Goal: Transaction & Acquisition: Subscribe to service/newsletter

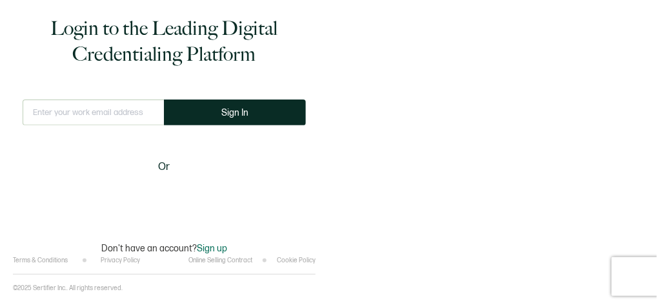
click at [128, 111] on input "text" at bounding box center [93, 112] width 141 height 26
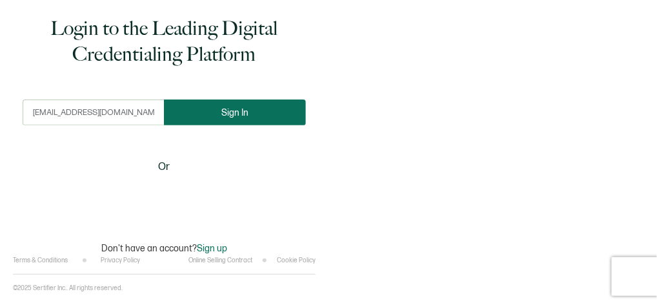
type input "[EMAIL_ADDRESS][DOMAIN_NAME]"
click at [226, 105] on button "Sign In" at bounding box center [235, 112] width 142 height 26
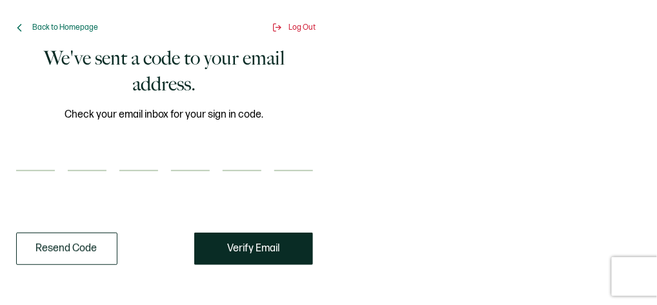
click at [40, 157] on input "number" at bounding box center [35, 158] width 39 height 26
type input "4"
type input "7"
type input "0"
type input "7"
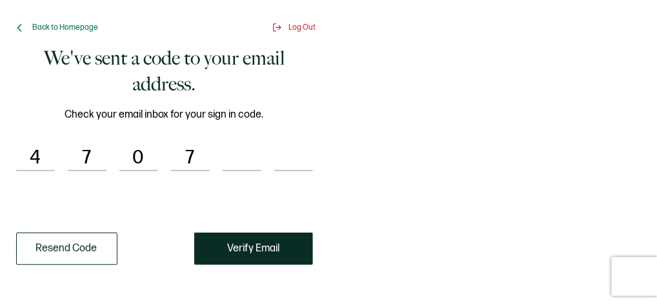
type input "7"
type input "9"
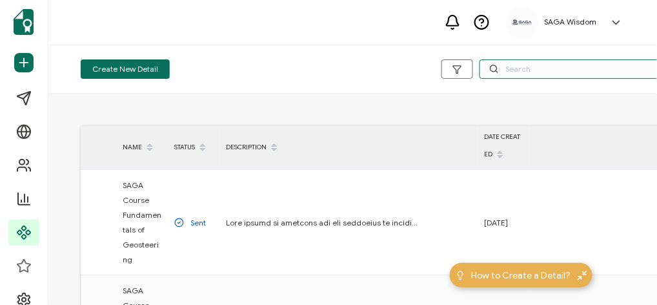
click at [524, 70] on input "text" at bounding box center [576, 68] width 194 height 19
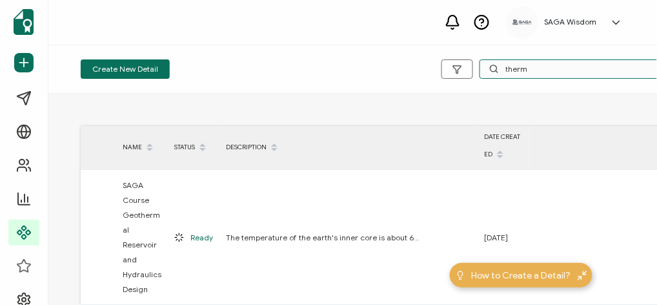
type input "therm"
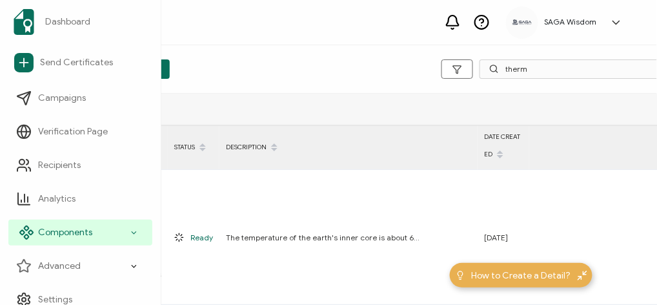
click at [52, 230] on span "Components" at bounding box center [65, 232] width 54 height 13
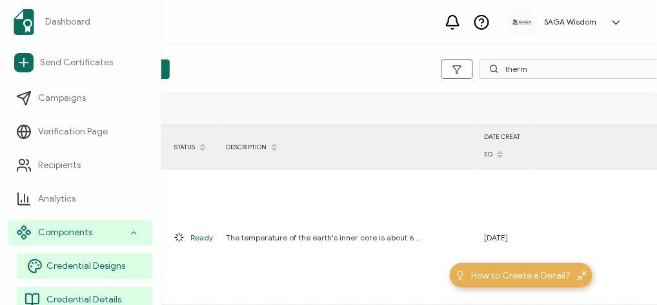
click at [61, 262] on span "Credential Designs" at bounding box center [85, 265] width 79 height 13
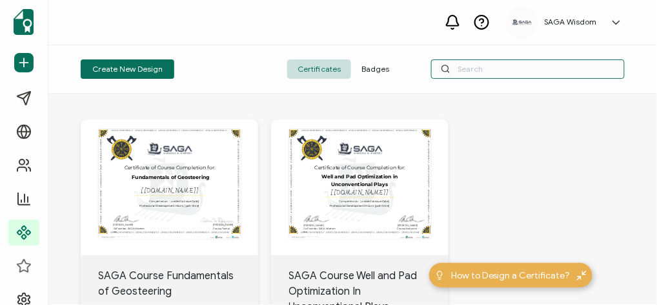
click at [473, 69] on input "text" at bounding box center [528, 68] width 194 height 19
type input "enh"
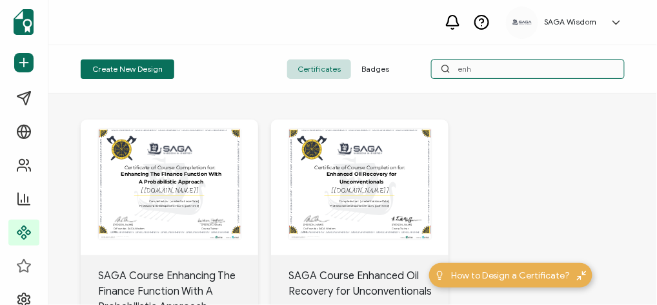
drag, startPoint x: 504, startPoint y: 63, endPoint x: 439, endPoint y: 72, distance: 65.8
click at [439, 72] on input "enh" at bounding box center [528, 68] width 194 height 19
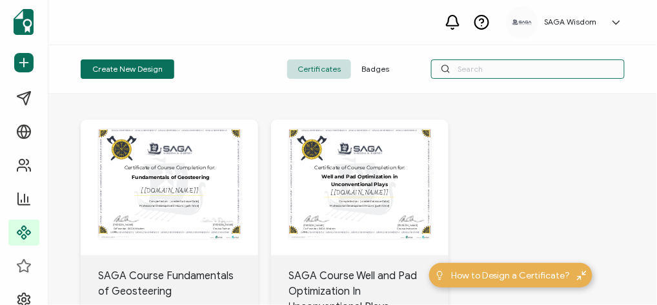
scroll to position [114, 0]
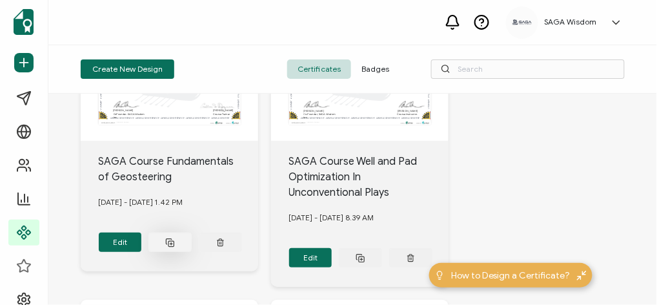
click at [169, 247] on icon at bounding box center [170, 242] width 10 height 10
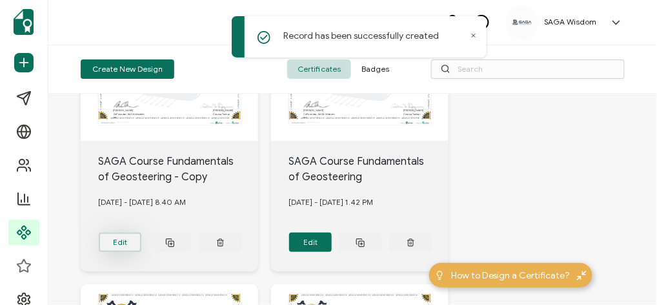
click at [123, 252] on button "Edit" at bounding box center [120, 241] width 43 height 19
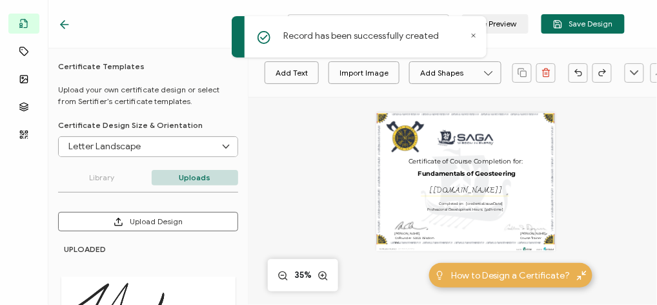
click at [472, 32] on icon at bounding box center [473, 35] width 6 height 6
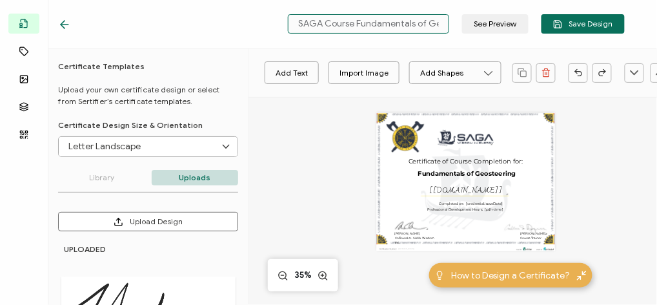
scroll to position [0, 66]
drag, startPoint x: 361, startPoint y: 22, endPoint x: 463, endPoint y: 34, distance: 102.7
click at [463, 34] on div "SAGA Course Fundamentals of Geosteering - Copy See Preview Save Design" at bounding box center [341, 24] width 631 height 48
type input "SAGA Course Enhanced Geothermal Systems"
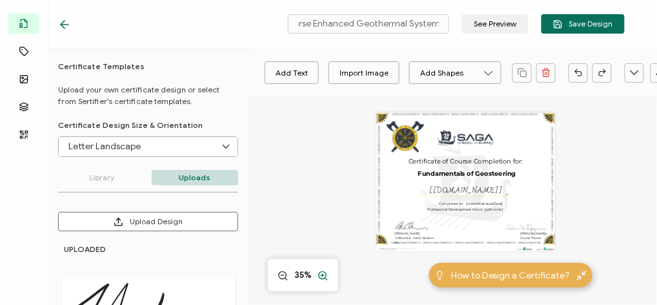
scroll to position [0, 0]
click at [323, 274] on line at bounding box center [323, 275] width 0 height 3
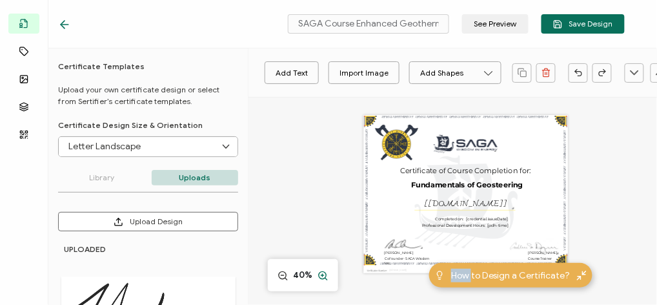
click at [323, 274] on line at bounding box center [323, 275] width 0 height 3
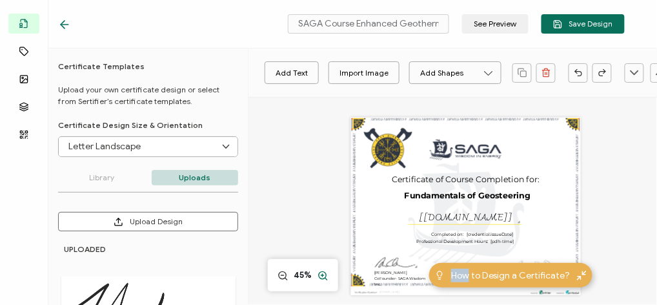
click at [322, 274] on div at bounding box center [322, 274] width 17 height 15
click at [323, 274] on line at bounding box center [323, 275] width 0 height 3
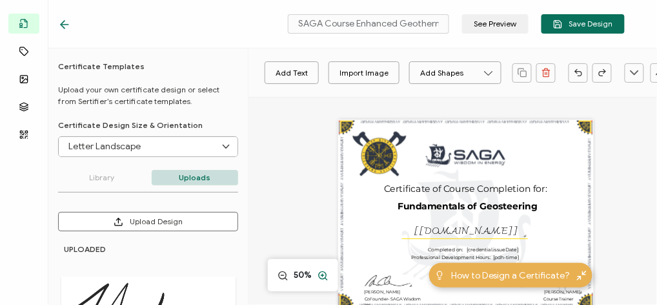
click at [322, 274] on div at bounding box center [322, 274] width 17 height 15
click at [323, 274] on line at bounding box center [323, 275] width 0 height 3
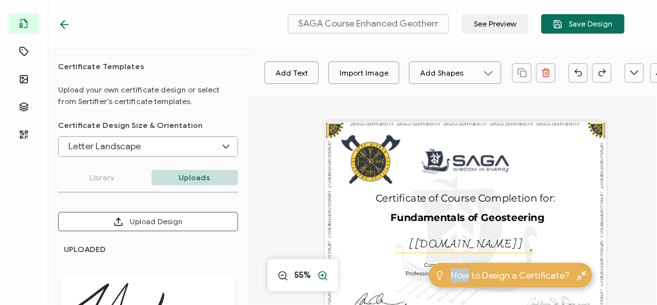
click at [322, 274] on div at bounding box center [322, 274] width 17 height 15
click at [323, 274] on line at bounding box center [323, 275] width 0 height 3
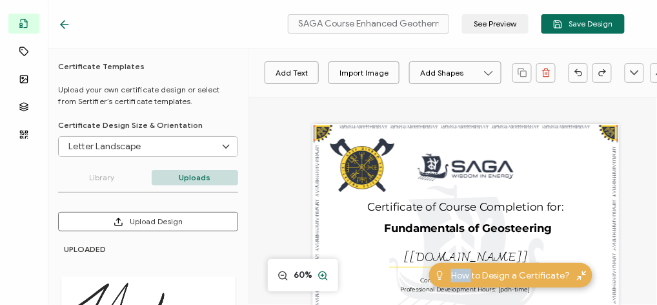
click at [323, 274] on line at bounding box center [323, 275] width 0 height 3
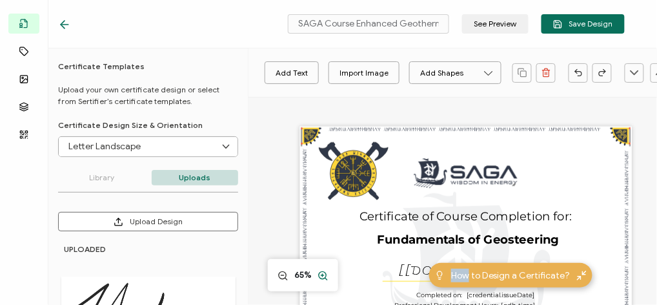
click at [322, 274] on div at bounding box center [322, 274] width 17 height 15
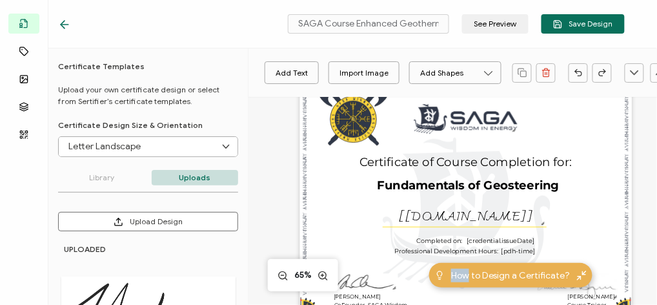
scroll to position [114, 0]
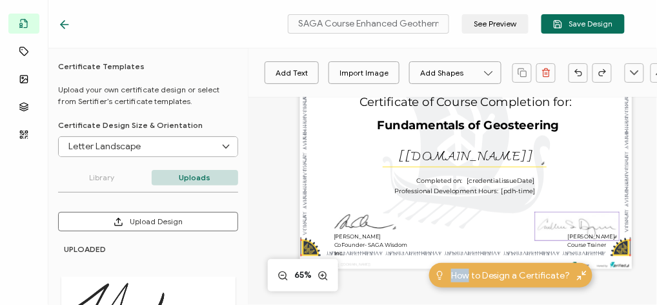
click at [552, 226] on img at bounding box center [577, 226] width 84 height 28
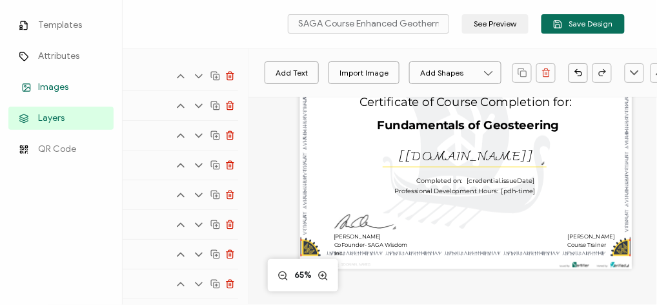
click at [44, 85] on span "Images" at bounding box center [53, 87] width 30 height 13
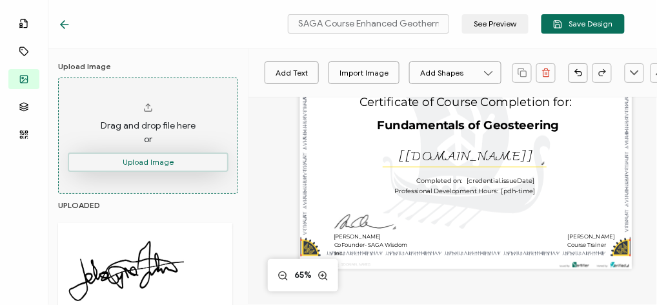
click at [170, 163] on button "Upload Image" at bounding box center [148, 161] width 161 height 19
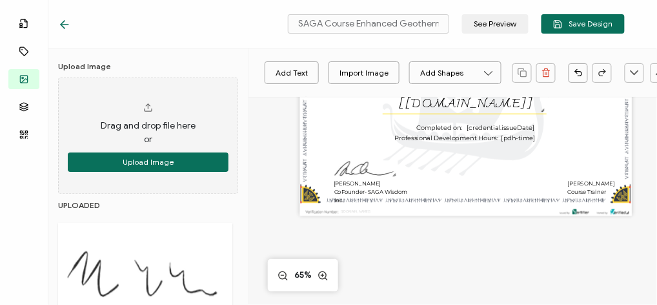
scroll to position [229, 0]
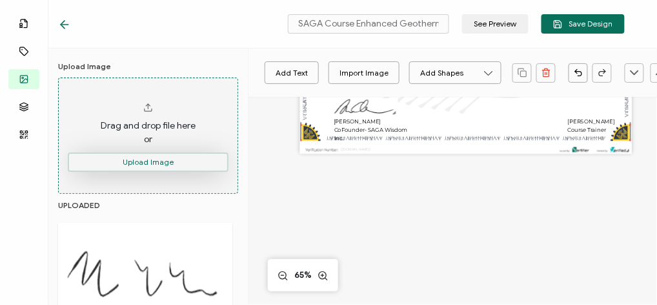
click at [147, 162] on button "Upload Image" at bounding box center [148, 161] width 161 height 19
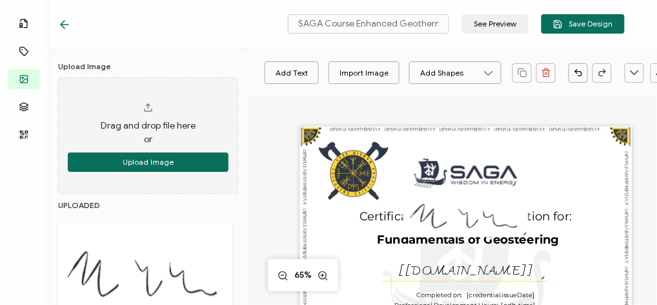
scroll to position [114, 0]
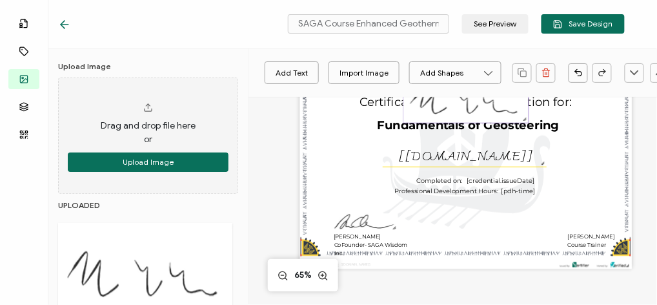
click at [488, 107] on img at bounding box center [465, 100] width 125 height 45
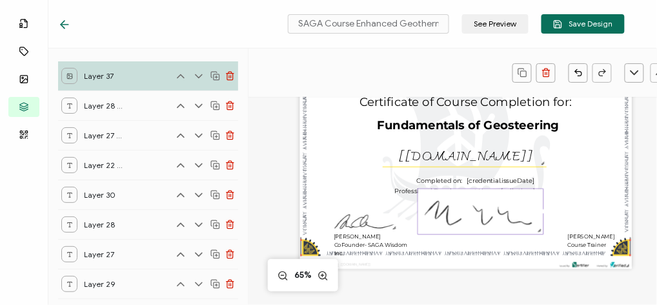
drag, startPoint x: 488, startPoint y: 107, endPoint x: 503, endPoint y: 218, distance: 112.0
click at [503, 218] on img at bounding box center [480, 211] width 125 height 45
click at [524, 210] on img at bounding box center [480, 212] width 125 height 45
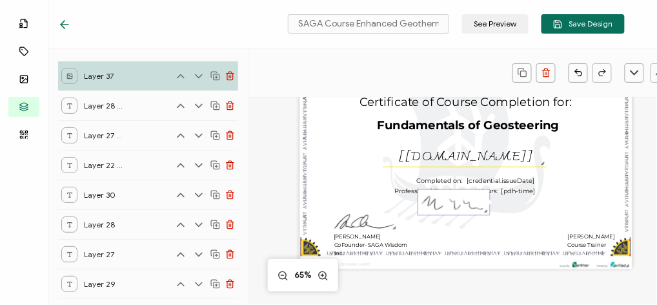
drag, startPoint x: 539, startPoint y: 232, endPoint x: 457, endPoint y: 212, distance: 84.3
click at [457, 212] on div at bounding box center [453, 202] width 72 height 26
click at [455, 210] on img at bounding box center [453, 202] width 71 height 25
click at [455, 235] on div "A unique serial number automatically assigned to each credential by the system.…" at bounding box center [465, 140] width 332 height 257
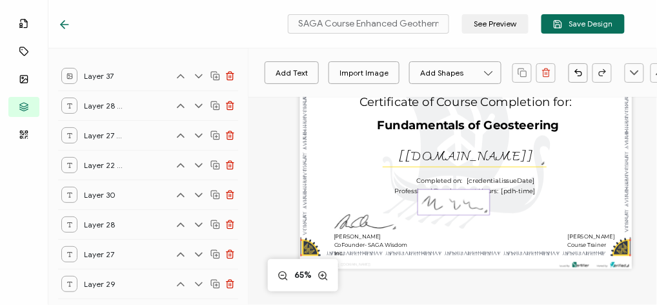
click at [454, 200] on img at bounding box center [453, 202] width 71 height 25
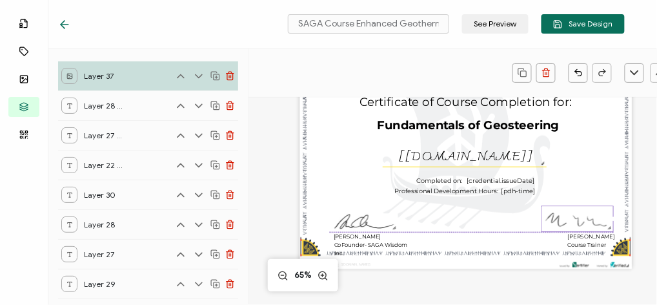
drag, startPoint x: 452, startPoint y: 210, endPoint x: 575, endPoint y: 228, distance: 125.2
click at [575, 228] on img at bounding box center [577, 218] width 71 height 25
click at [571, 234] on pre "[PERSON_NAME]" at bounding box center [591, 235] width 47 height 6
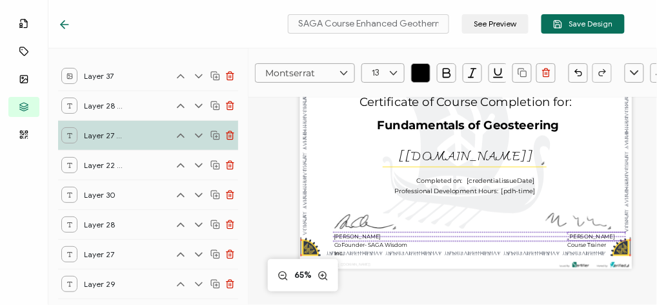
click at [577, 234] on pre "[PERSON_NAME]" at bounding box center [591, 235] width 47 height 6
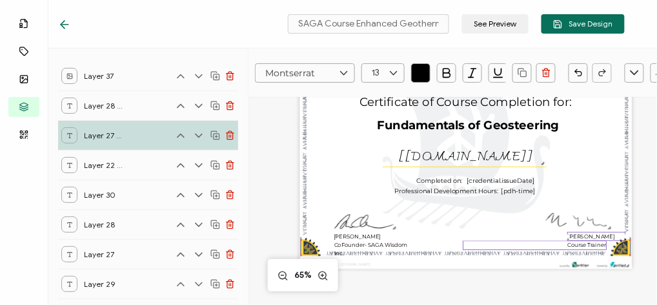
click at [560, 243] on div "Course Trainer" at bounding box center [535, 245] width 144 height 9
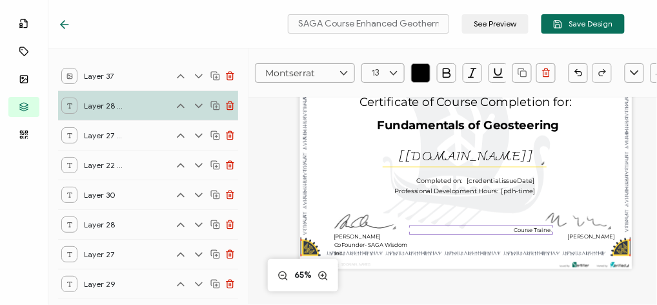
drag, startPoint x: 560, startPoint y: 243, endPoint x: 506, endPoint y: 228, distance: 55.7
click at [506, 228] on div "Course Trainer" at bounding box center [481, 229] width 144 height 9
click at [435, 232] on pre "[PERSON_NAME]" at bounding box center [433, 229] width 47 height 6
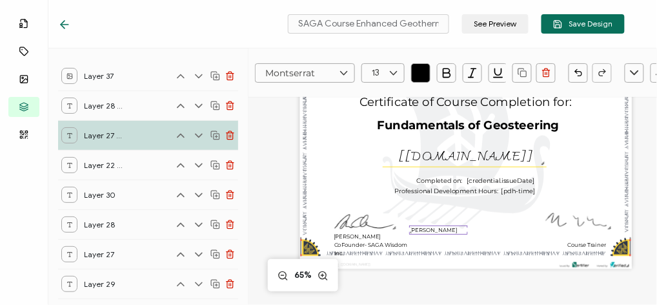
click at [437, 232] on pre "[PERSON_NAME]" at bounding box center [433, 229] width 47 height 6
drag, startPoint x: 432, startPoint y: 234, endPoint x: 457, endPoint y: 236, distance: 25.9
click at [457, 234] on div "[PERSON_NAME]" at bounding box center [438, 229] width 58 height 9
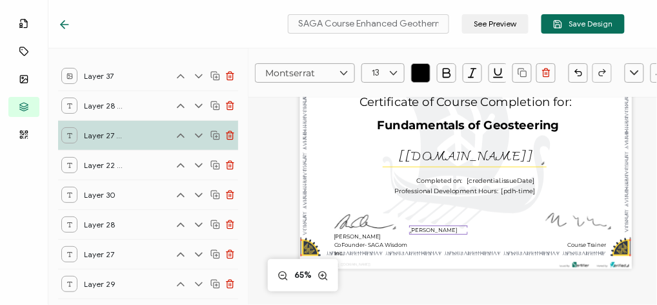
click at [434, 232] on pre "[PERSON_NAME]" at bounding box center [433, 229] width 47 height 6
click at [452, 228] on div "[PERSON_NAME]" at bounding box center [438, 229] width 58 height 9
drag, startPoint x: 451, startPoint y: 228, endPoint x: 491, endPoint y: 234, distance: 40.4
click at [491, 234] on div "A unique serial number automatically assigned to each credential by the system.…" at bounding box center [465, 140] width 332 height 257
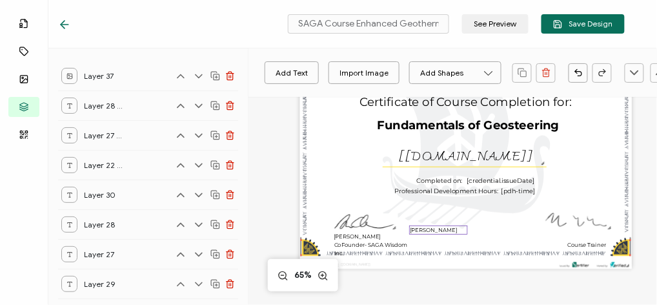
click at [443, 227] on pre "[PERSON_NAME]" at bounding box center [433, 229] width 47 height 6
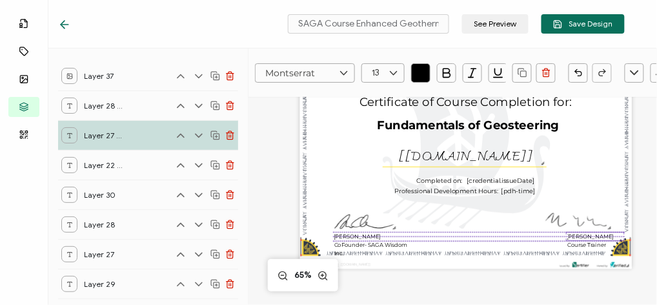
drag, startPoint x: 443, startPoint y: 227, endPoint x: 599, endPoint y: 234, distance: 156.9
click at [599, 234] on pre "[PERSON_NAME]" at bounding box center [589, 235] width 47 height 6
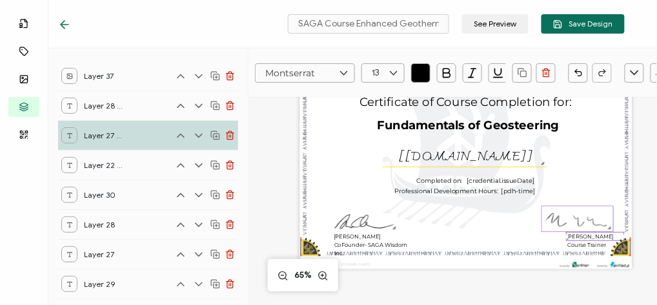
click at [584, 216] on img at bounding box center [577, 218] width 71 height 25
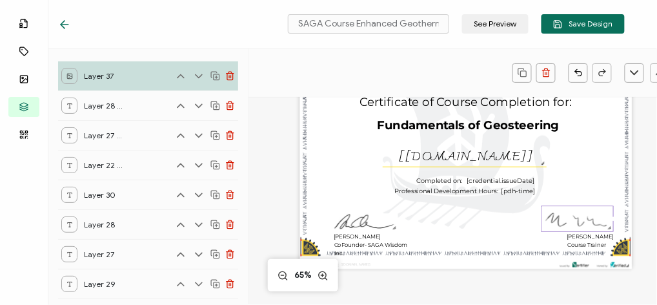
drag, startPoint x: 584, startPoint y: 216, endPoint x: 593, endPoint y: 219, distance: 9.6
click at [593, 219] on img at bounding box center [577, 218] width 71 height 25
drag, startPoint x: 610, startPoint y: 229, endPoint x: 595, endPoint y: 223, distance: 15.6
click at [596, 223] on div at bounding box center [599, 223] width 6 height 6
click at [555, 217] on img at bounding box center [572, 216] width 61 height 21
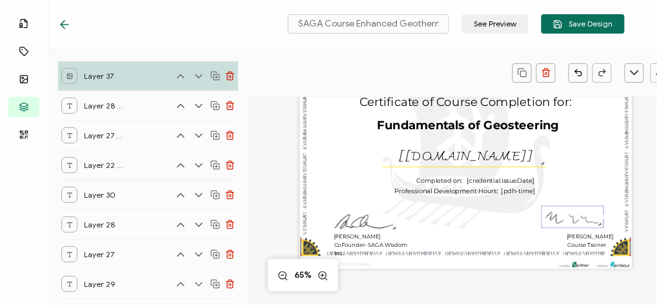
click at [564, 223] on img at bounding box center [572, 216] width 61 height 21
click at [508, 217] on div "A unique serial number automatically assigned to each credential by the system.…" at bounding box center [465, 140] width 332 height 257
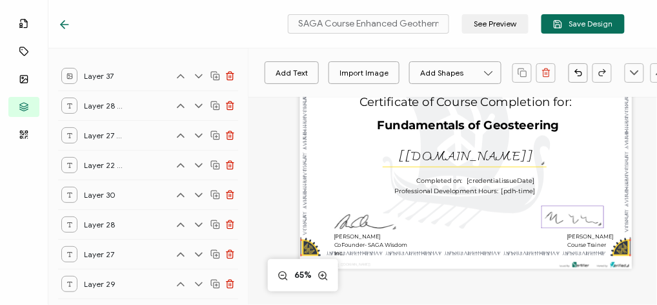
drag, startPoint x: 559, startPoint y: 217, endPoint x: 584, endPoint y: 228, distance: 26.9
click at [584, 228] on div at bounding box center [572, 217] width 63 height 23
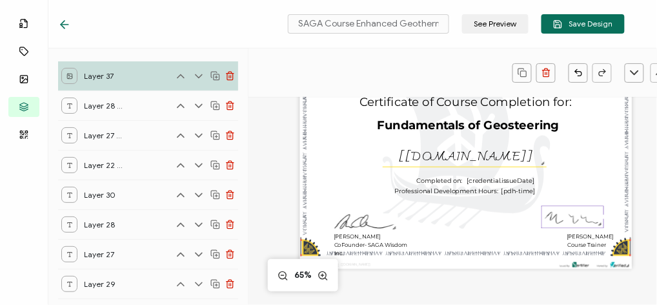
drag, startPoint x: 579, startPoint y: 224, endPoint x: 588, endPoint y: 228, distance: 10.1
click at [588, 228] on div at bounding box center [572, 217] width 63 height 23
click at [588, 219] on img at bounding box center [572, 216] width 61 height 21
drag, startPoint x: 588, startPoint y: 219, endPoint x: 590, endPoint y: 212, distance: 7.4
click at [590, 212] on img at bounding box center [572, 216] width 61 height 21
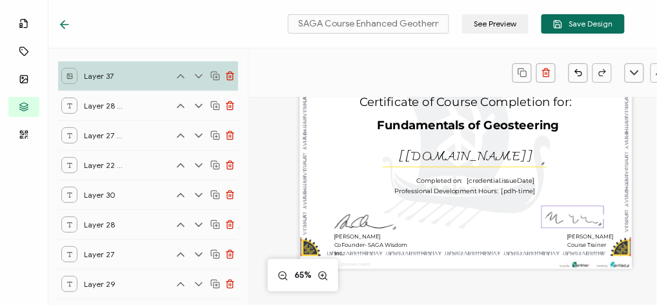
click at [581, 205] on div "A unique serial number automatically assigned to each credential by the system.…" at bounding box center [465, 140] width 332 height 257
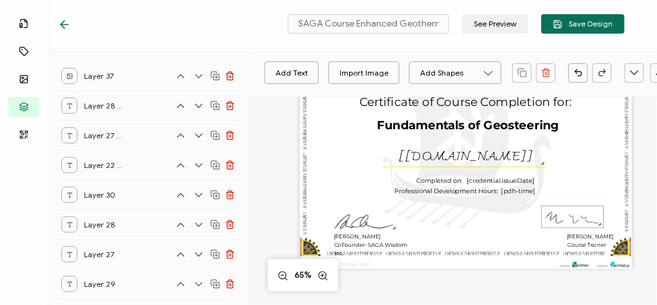
click at [574, 215] on img at bounding box center [572, 216] width 61 height 21
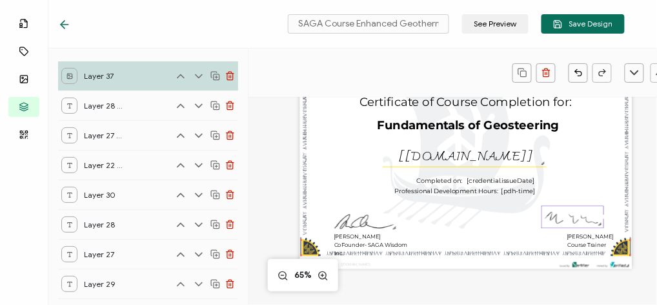
drag, startPoint x: 574, startPoint y: 215, endPoint x: 582, endPoint y: 223, distance: 11.4
click at [582, 223] on img at bounding box center [572, 216] width 61 height 21
drag, startPoint x: 575, startPoint y: 225, endPoint x: 601, endPoint y: 232, distance: 26.8
click at [601, 232] on div "A unique serial number automatically assigned to each credential by the system.…" at bounding box center [465, 140] width 332 height 257
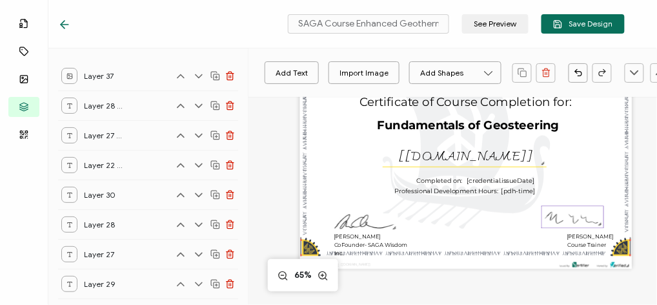
click at [559, 219] on img at bounding box center [572, 216] width 61 height 21
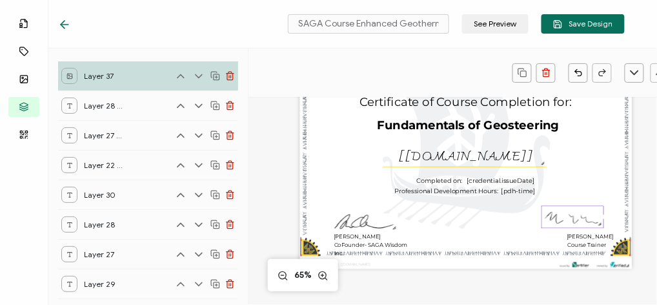
drag, startPoint x: 541, startPoint y: 215, endPoint x: 528, endPoint y: 215, distance: 12.9
click at [528, 215] on div "A unique serial number automatically assigned to each credential by the system.…" at bounding box center [465, 140] width 332 height 257
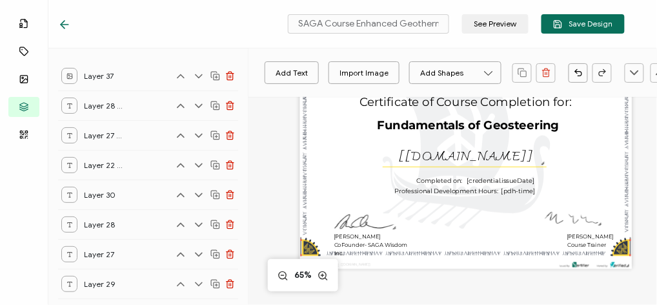
drag, startPoint x: 552, startPoint y: 208, endPoint x: 565, endPoint y: 197, distance: 17.4
click at [565, 197] on div "A unique serial number automatically assigned to each credential by the system.…" at bounding box center [465, 140] width 332 height 257
click at [594, 163] on div "A unique serial number automatically assigned to each credential by the system.…" at bounding box center [465, 140] width 332 height 257
click at [579, 212] on img at bounding box center [572, 216] width 61 height 21
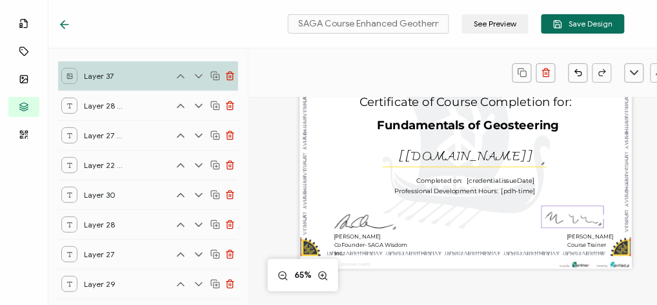
drag, startPoint x: 579, startPoint y: 212, endPoint x: 590, endPoint y: 228, distance: 19.0
click at [590, 228] on div at bounding box center [572, 217] width 63 height 23
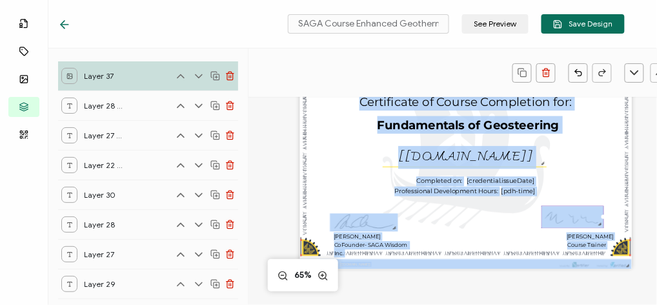
drag, startPoint x: 575, startPoint y: 204, endPoint x: 580, endPoint y: 212, distance: 9.5
click at [580, 212] on div "A unique serial number automatically assigned to each credential by the system.…" at bounding box center [465, 140] width 332 height 257
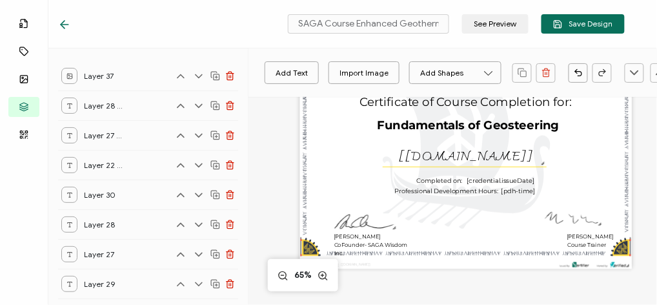
click at [528, 225] on div "A unique serial number automatically assigned to each credential by the system.…" at bounding box center [465, 140] width 332 height 257
drag, startPoint x: 569, startPoint y: 215, endPoint x: 584, endPoint y: 225, distance: 18.3
click at [584, 225] on img at bounding box center [572, 216] width 61 height 21
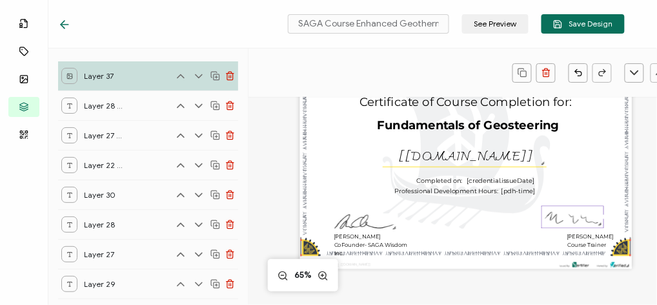
click at [583, 223] on img at bounding box center [572, 216] width 61 height 21
click at [549, 208] on img at bounding box center [572, 216] width 61 height 21
click at [446, 229] on div "A unique serial number automatically assigned to each credential by the system.…" at bounding box center [465, 140] width 332 height 257
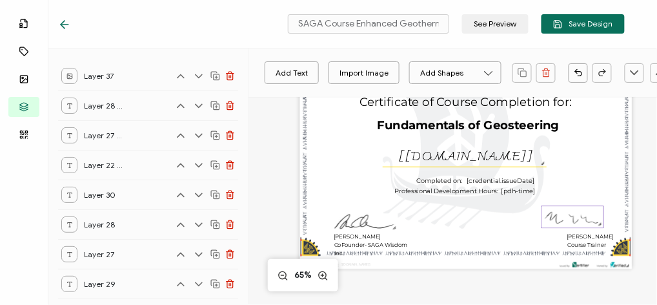
drag, startPoint x: 548, startPoint y: 224, endPoint x: 561, endPoint y: 229, distance: 13.9
click at [561, 228] on div at bounding box center [572, 217] width 63 height 23
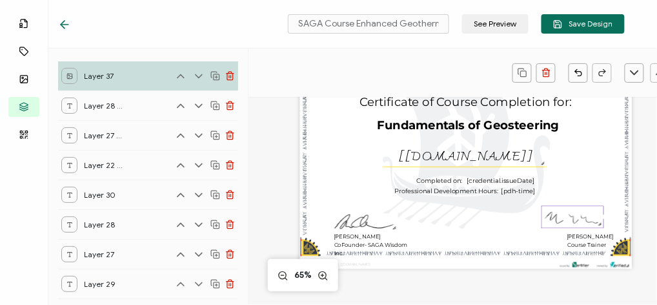
click at [562, 226] on div at bounding box center [572, 227] width 61 height 3
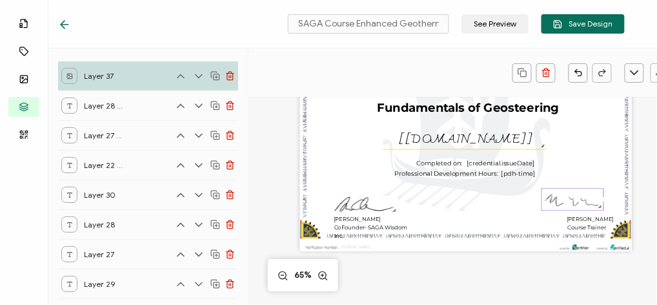
scroll to position [148, 0]
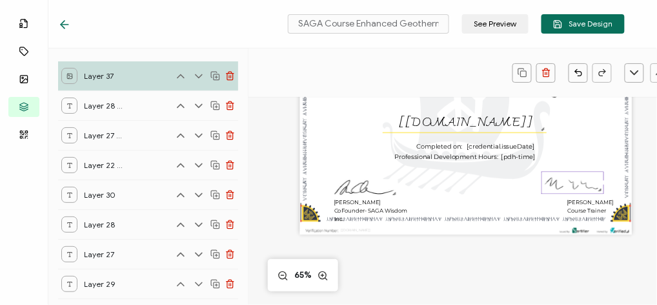
drag, startPoint x: 572, startPoint y: 191, endPoint x: 579, endPoint y: 194, distance: 7.6
click at [579, 194] on div at bounding box center [572, 183] width 63 height 23
drag, startPoint x: 582, startPoint y: 188, endPoint x: 591, endPoint y: 198, distance: 13.2
click at [591, 198] on div "A unique serial number automatically assigned to each credential by the system.…" at bounding box center [465, 106] width 332 height 257
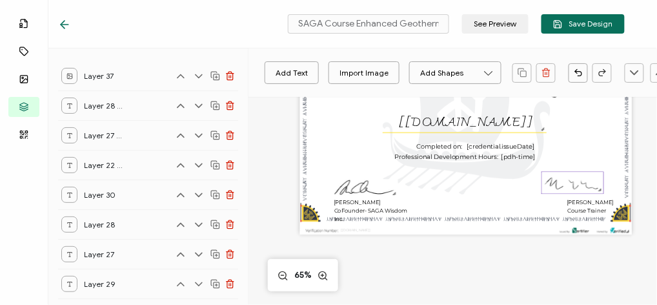
click at [586, 192] on div at bounding box center [572, 183] width 63 height 23
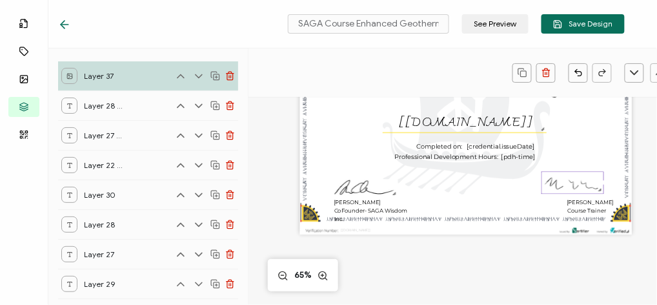
click at [596, 188] on div at bounding box center [599, 189] width 6 height 6
click at [599, 195] on div "A unique serial number automatically assigned to each credential by the system.…" at bounding box center [465, 106] width 332 height 257
drag, startPoint x: 596, startPoint y: 190, endPoint x: 588, endPoint y: 188, distance: 8.6
click at [588, 188] on div at bounding box center [569, 181] width 57 height 19
drag, startPoint x: 586, startPoint y: 187, endPoint x: 599, endPoint y: 195, distance: 15.0
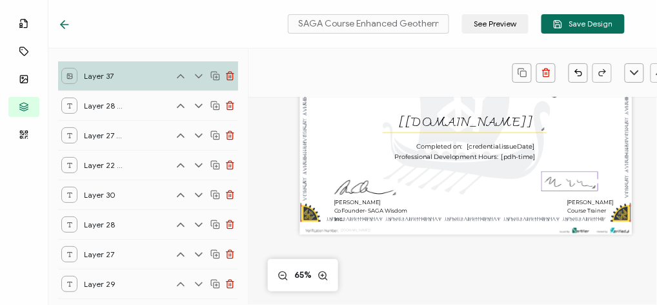
click at [599, 195] on div "A unique serial number automatically assigned to each credential by the system.…" at bounding box center [465, 106] width 332 height 257
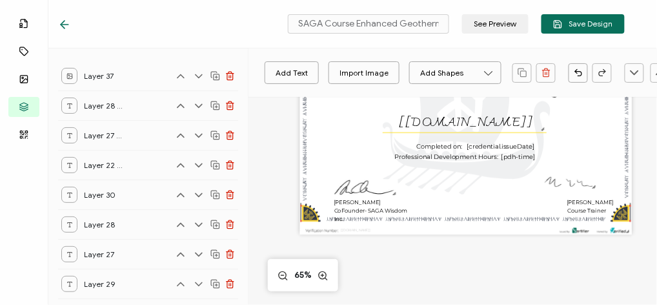
drag, startPoint x: 570, startPoint y: 183, endPoint x: 573, endPoint y: 165, distance: 18.3
click at [573, 165] on div "A unique serial number automatically assigned to each credential by the system.…" at bounding box center [465, 106] width 332 height 257
click at [563, 175] on img at bounding box center [569, 181] width 55 height 19
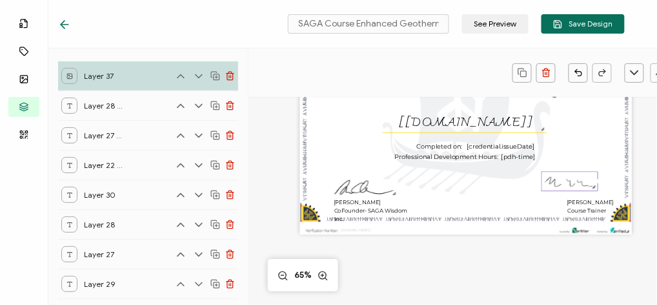
click at [563, 175] on img at bounding box center [569, 181] width 55 height 19
drag, startPoint x: 546, startPoint y: 182, endPoint x: 528, endPoint y: 194, distance: 20.9
click at [528, 194] on div "A unique serial number automatically assigned to each credential by the system.…" at bounding box center [465, 106] width 332 height 257
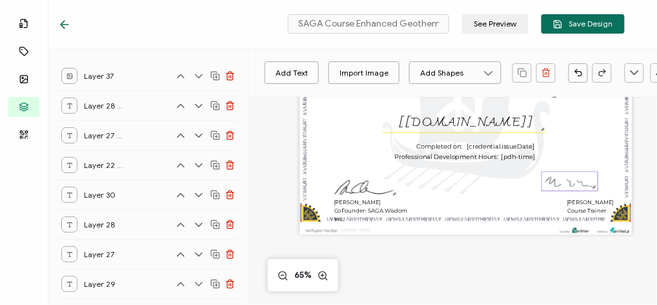
click at [555, 186] on img at bounding box center [569, 181] width 55 height 19
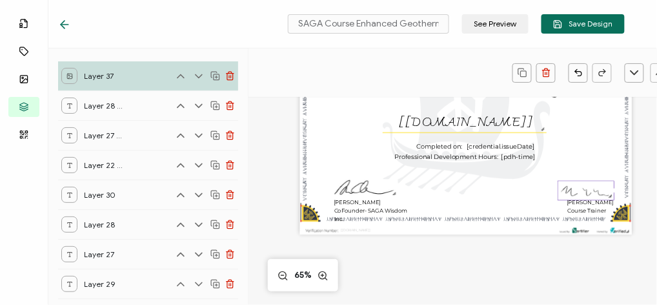
click at [486, 187] on div "A unique serial number automatically assigned to each credential by the system.…" at bounding box center [465, 106] width 332 height 257
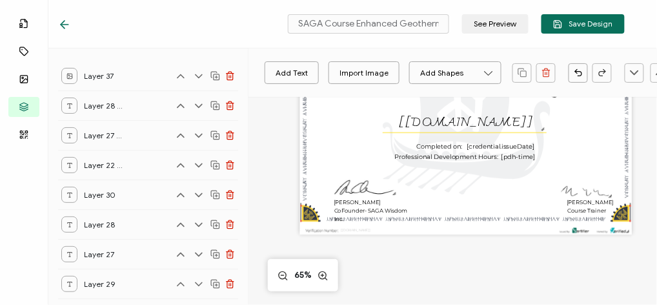
scroll to position [34, 0]
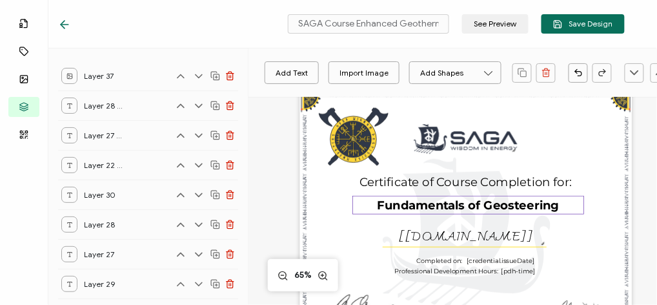
click at [408, 210] on pre "Fundamentals of Geosteering" at bounding box center [468, 205] width 182 height 14
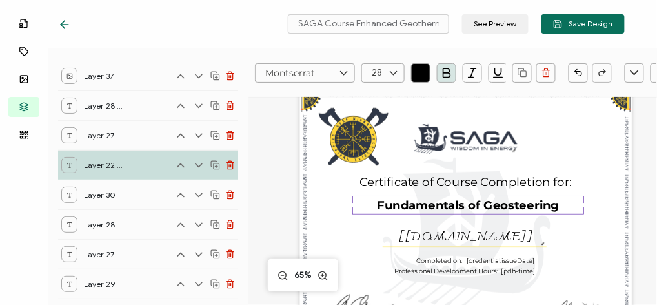
click at [381, 204] on pre "Fundamentals of Geosteering" at bounding box center [468, 205] width 182 height 14
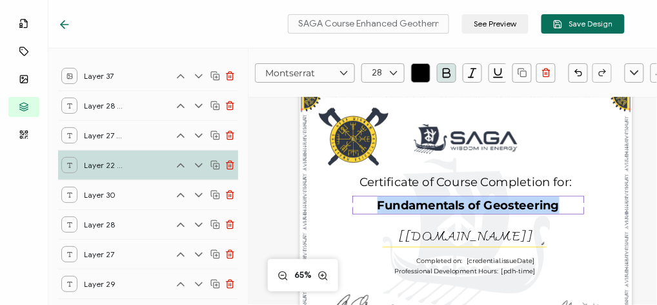
drag, startPoint x: 375, startPoint y: 202, endPoint x: 564, endPoint y: 206, distance: 189.1
click at [564, 206] on div "Fundamentals of Geosteering" at bounding box center [468, 204] width 232 height 19
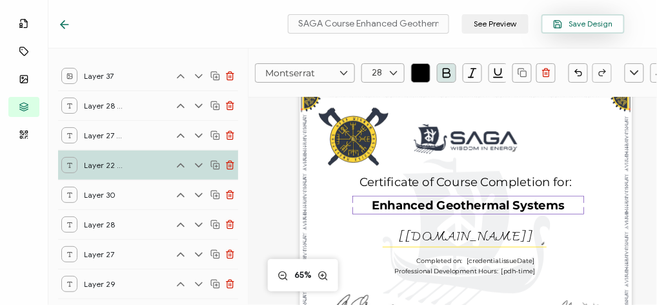
click at [581, 17] on button "Save Design" at bounding box center [582, 23] width 83 height 19
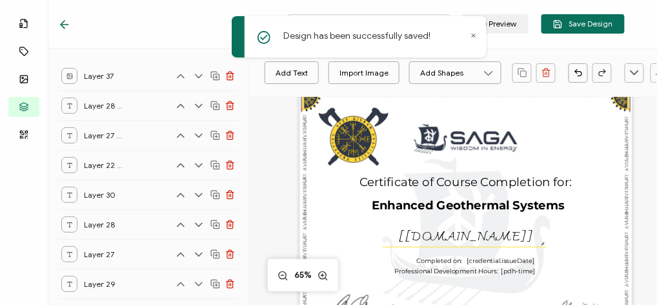
click at [63, 23] on icon at bounding box center [63, 25] width 4 height 8
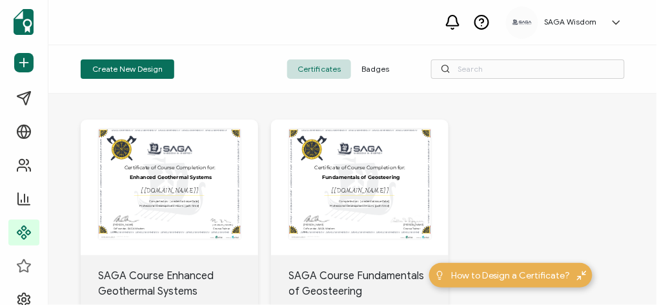
scroll to position [114, 0]
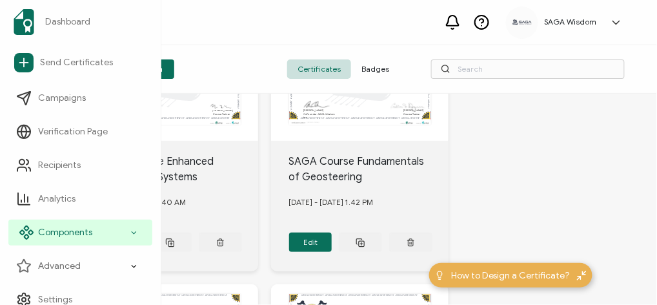
click at [130, 229] on icon at bounding box center [134, 232] width 8 height 15
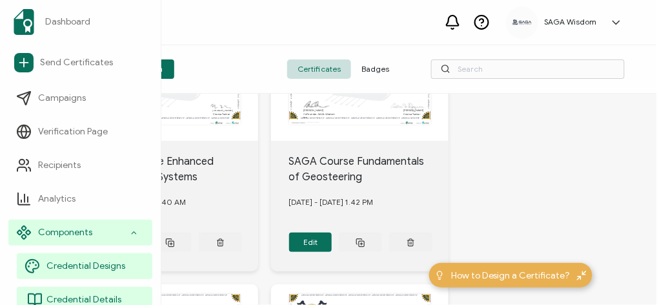
click at [88, 297] on span "Credential Details" at bounding box center [83, 299] width 75 height 13
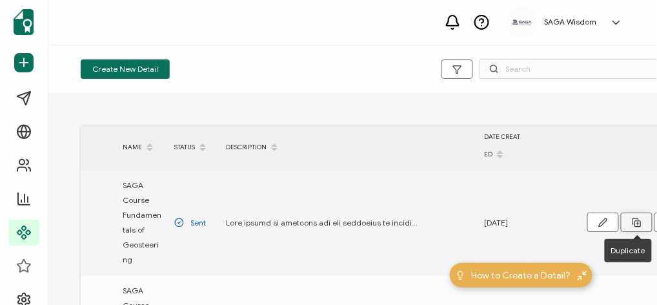
click at [634, 217] on button at bounding box center [637, 221] width 32 height 19
click at [604, 219] on icon "button" at bounding box center [603, 222] width 10 height 10
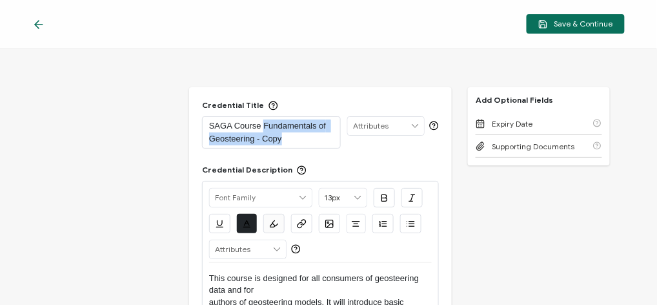
drag, startPoint x: 261, startPoint y: 124, endPoint x: 293, endPoint y: 145, distance: 37.8
click at [293, 145] on div "SAGA Course Fundamentals of Geosteering - Copy" at bounding box center [271, 132] width 125 height 31
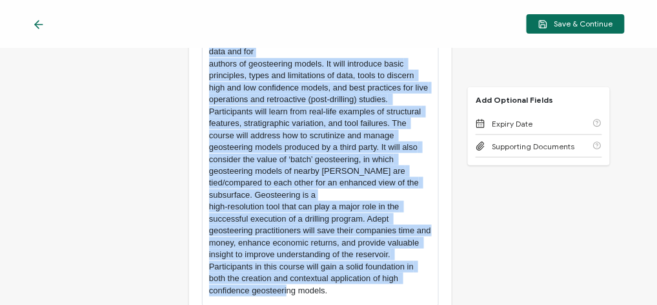
scroll to position [272, 0]
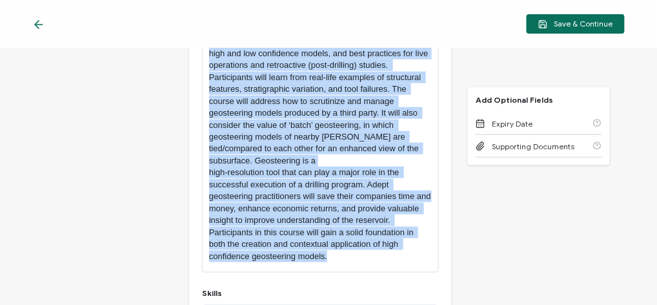
drag, startPoint x: 209, startPoint y: 162, endPoint x: 346, endPoint y: 256, distance: 166.6
click at [346, 256] on div "This course is designed for all consumers of geosteering data and for authors o…" at bounding box center [320, 130] width 223 height 281
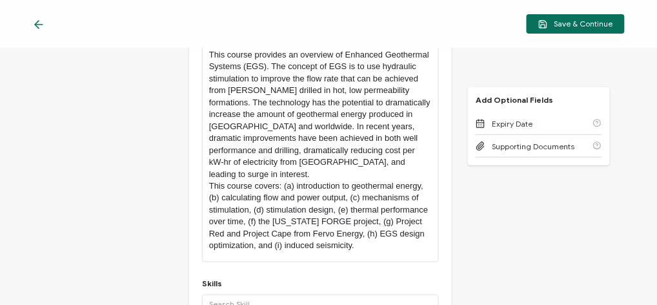
scroll to position [338, 0]
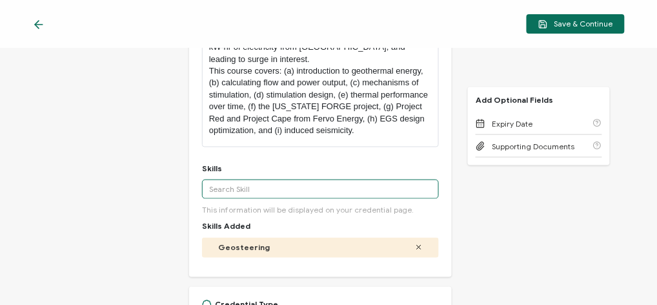
click at [226, 179] on input "text" at bounding box center [320, 188] width 237 height 19
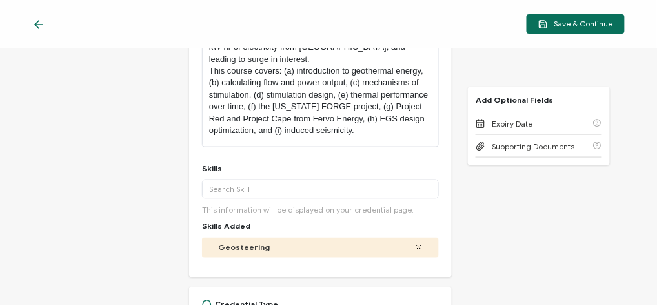
click at [415, 243] on icon at bounding box center [419, 247] width 8 height 8
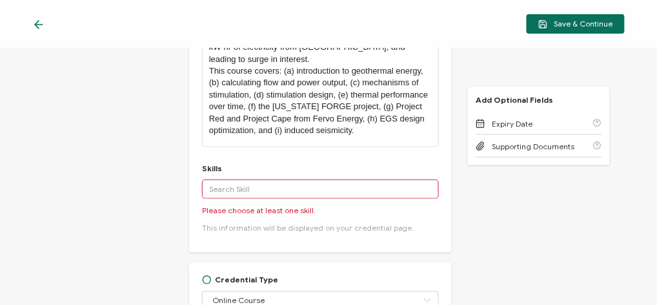
click at [277, 179] on input "text" at bounding box center [320, 188] width 237 height 19
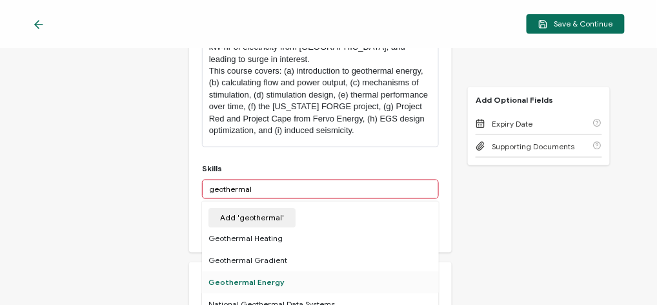
type input "geothermal"
click at [228, 271] on div "Geothermal Energy" at bounding box center [320, 282] width 237 height 22
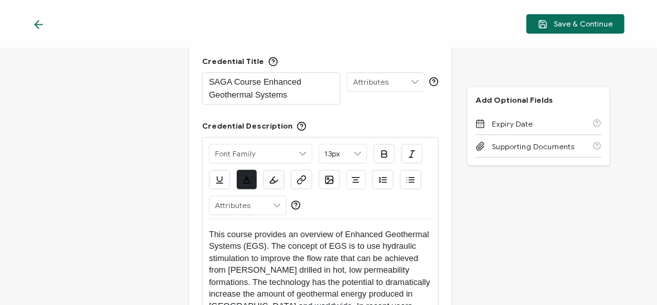
scroll to position [0, 0]
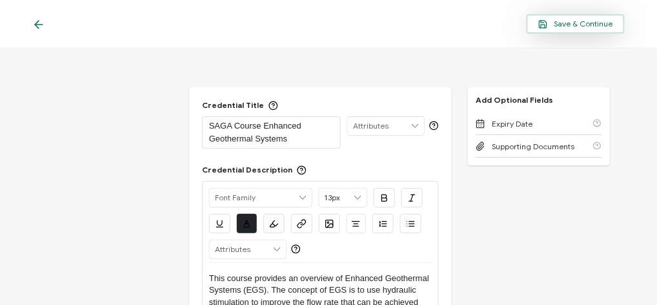
click at [572, 23] on span "Save & Continue" at bounding box center [575, 24] width 75 height 10
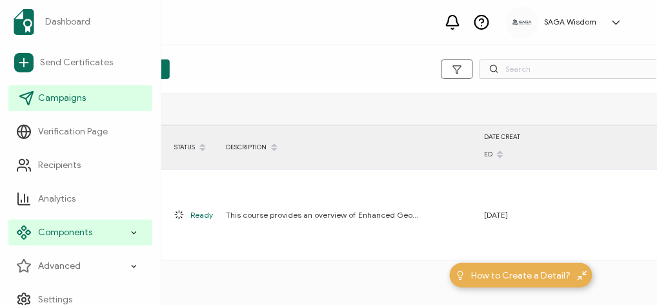
click at [46, 95] on span "Campaigns" at bounding box center [62, 98] width 48 height 13
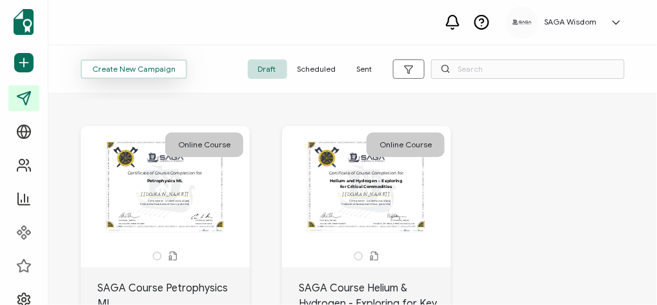
click at [102, 65] on span "Create New Campaign" at bounding box center [133, 69] width 83 height 8
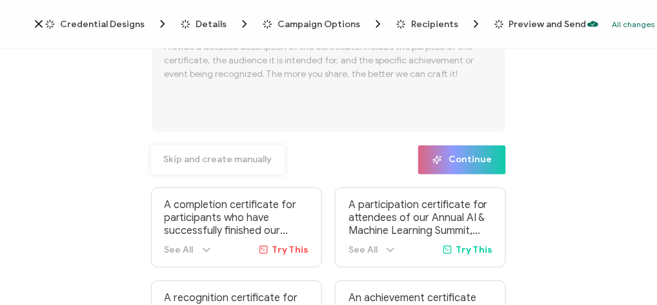
click at [192, 163] on span "Skip and create manually" at bounding box center [218, 159] width 108 height 9
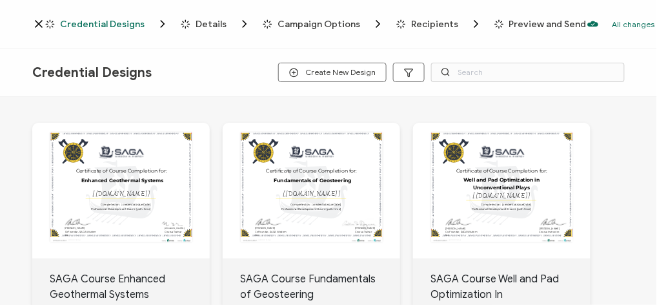
scroll to position [114, 0]
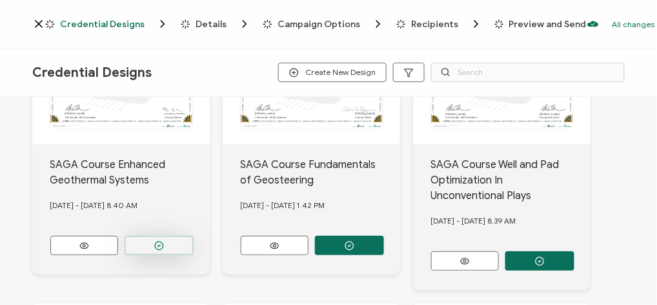
click at [164, 252] on button "button" at bounding box center [159, 244] width 69 height 19
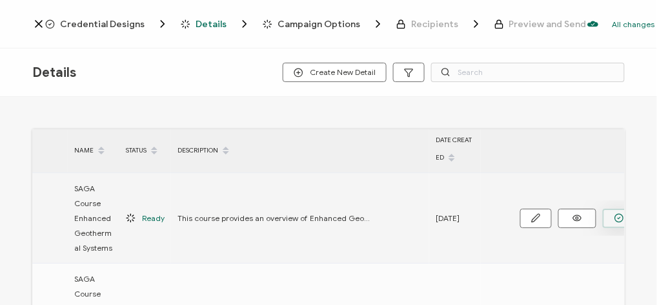
click at [614, 219] on icon "button" at bounding box center [619, 218] width 10 height 10
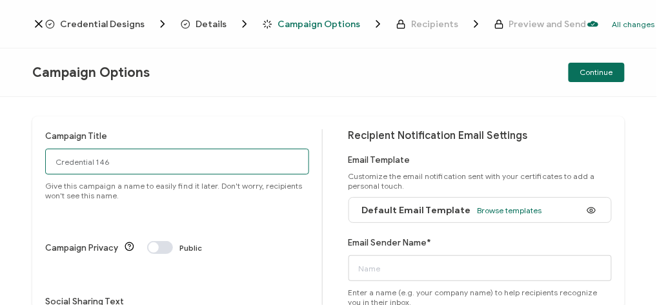
drag, startPoint x: 148, startPoint y: 157, endPoint x: 28, endPoint y: 160, distance: 120.0
click at [28, 160] on div "Campaign Title Credential 146 Give this campaign a name to easily find it later…" at bounding box center [328, 201] width 657 height 208
type input "SAGA Course Enhanced Geothermal Systems"
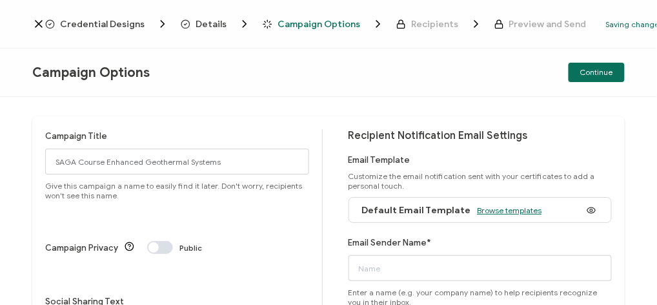
click at [514, 210] on span "Browse templates" at bounding box center [509, 210] width 65 height 10
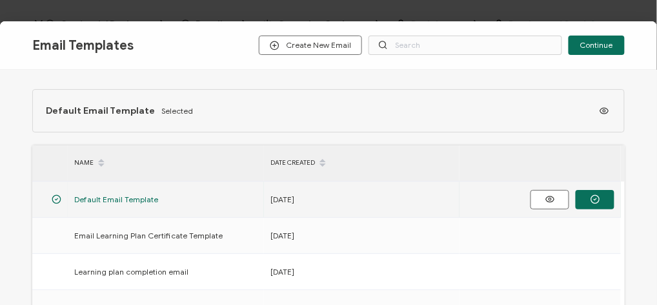
scroll to position [114, 0]
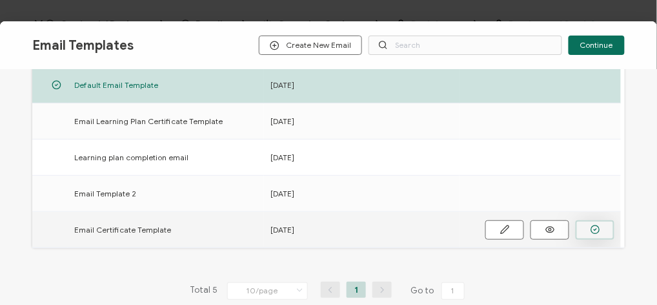
click at [595, 228] on icon "button" at bounding box center [595, 230] width 10 height 10
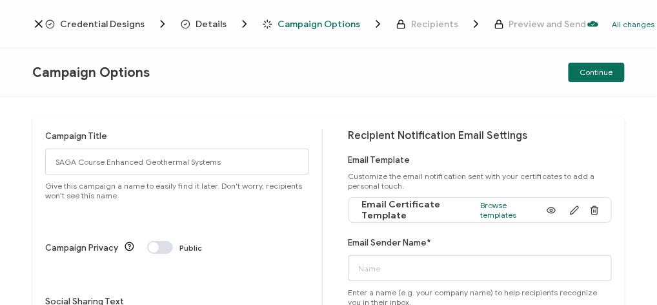
scroll to position [114, 0]
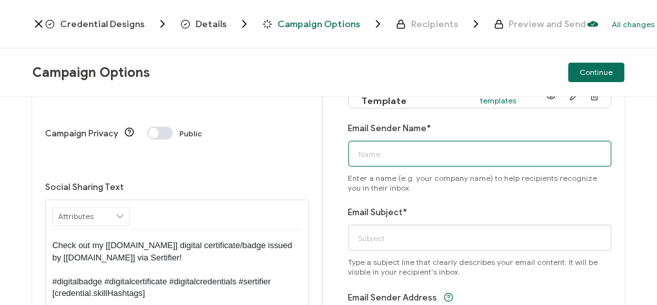
click at [394, 157] on input "Email Sender Name*" at bounding box center [480, 154] width 264 height 26
type input "SAGA Wisdom"
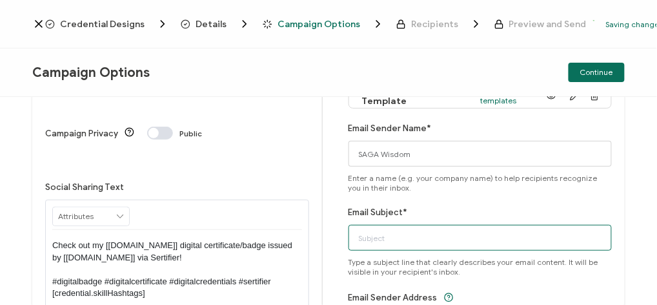
click at [393, 239] on input "Email Subject*" at bounding box center [480, 238] width 264 height 26
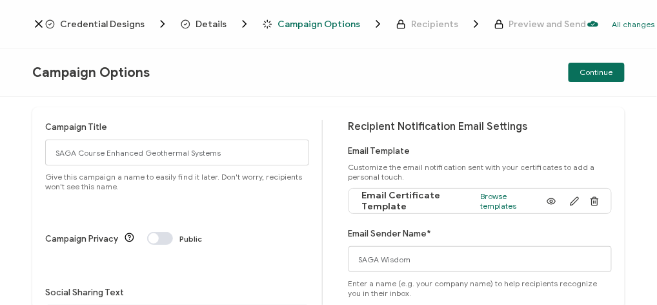
scroll to position [0, 0]
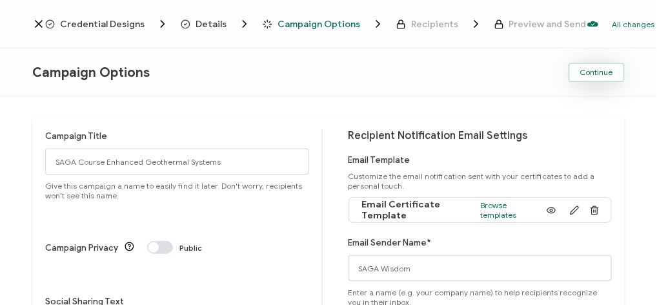
type input "Certificate of Course Completion"
click at [597, 73] on span "Continue" at bounding box center [596, 72] width 33 height 8
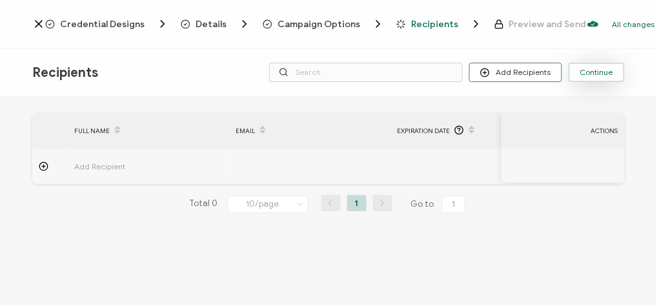
click at [592, 69] on span "Continue" at bounding box center [596, 72] width 33 height 8
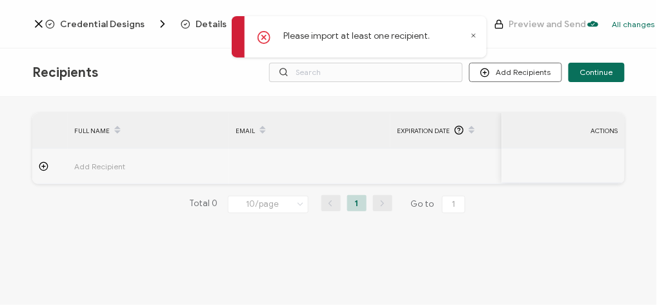
click at [473, 37] on icon at bounding box center [473, 35] width 6 height 6
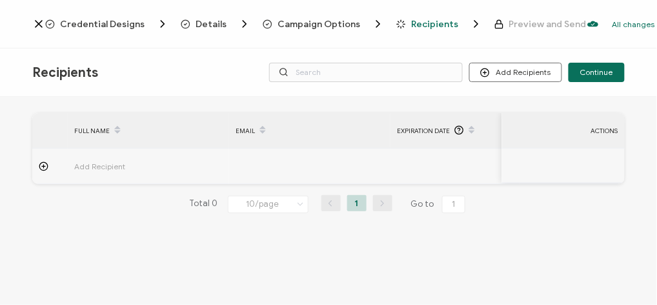
click at [112, 165] on span "Add Recipient" at bounding box center [135, 166] width 123 height 15
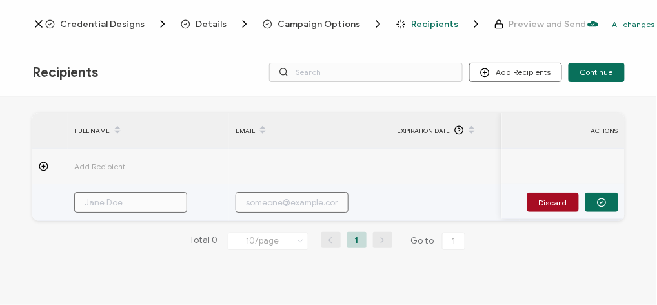
click at [105, 205] on input "text" at bounding box center [130, 202] width 113 height 21
type input "e"
type input "er"
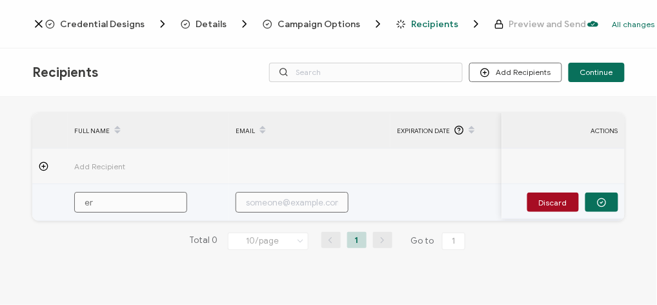
type input "eri"
type input "[PERSON_NAME]"
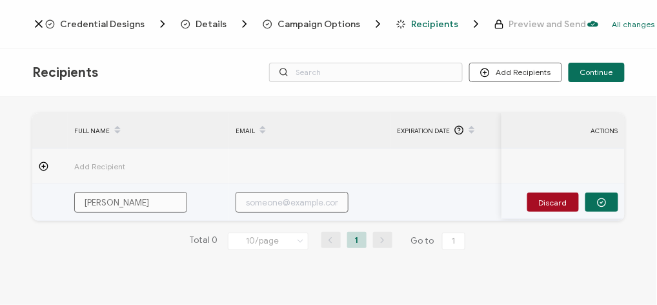
type input "[PERSON_NAME]"
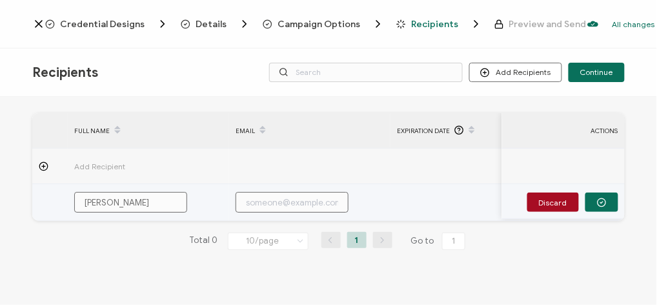
type input "[PERSON_NAME]"
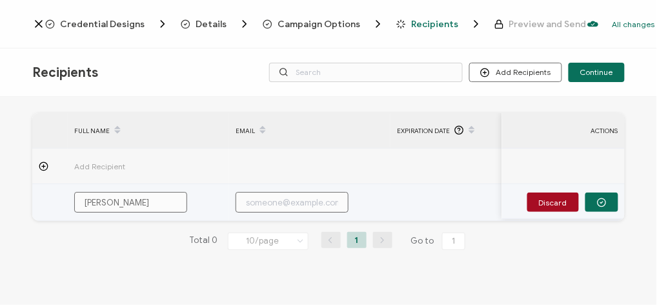
type input "[PERSON_NAME]"
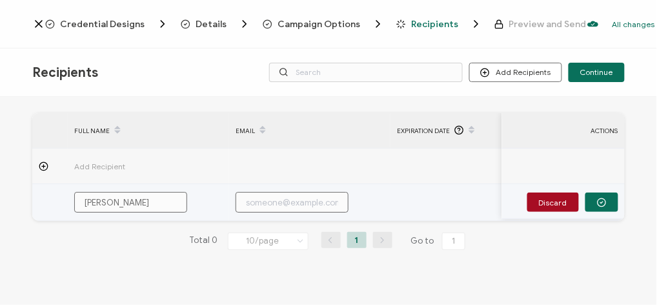
type input "[PERSON_NAME]"
click at [377, 195] on div at bounding box center [309, 202] width 160 height 21
click at [269, 203] on input "text" at bounding box center [291, 202] width 113 height 21
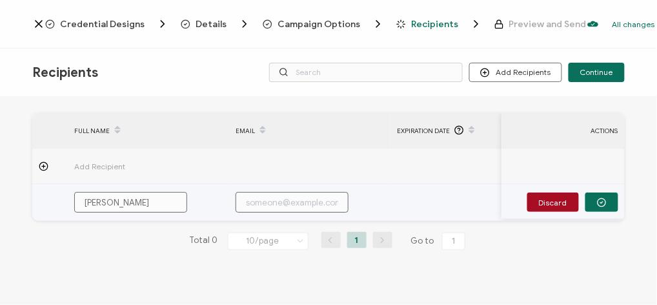
type input "e"
type input "es"
type input "esc"
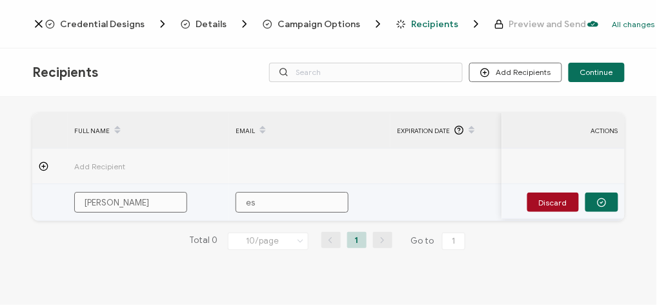
type input "esc"
type input "[PERSON_NAME]"
type input "eschm"
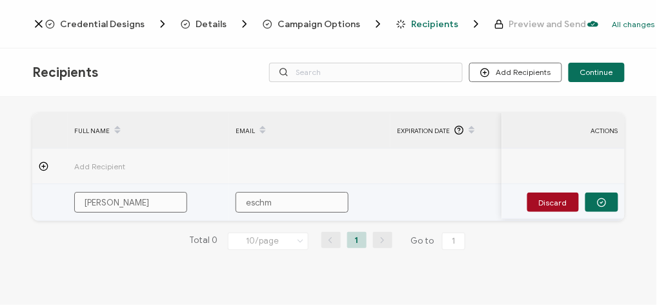
type input "eschme"
type input "eschmel"
type input "eschmelz"
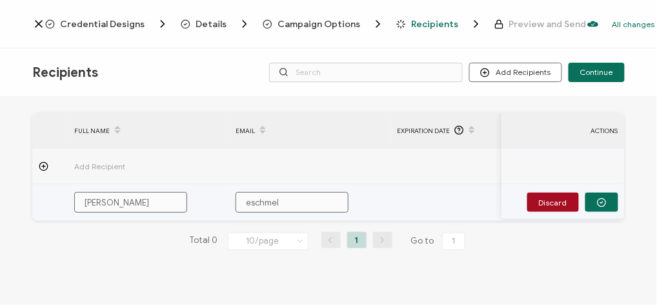
type input "eschmelz"
type input "eschmelzl"
type input "eschmelzl2"
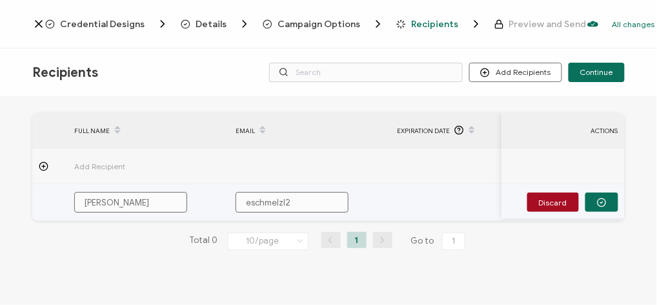
type input "eschmelzl2s"
type input "eschmelzl2sa"
type input "eschmelzl2sag"
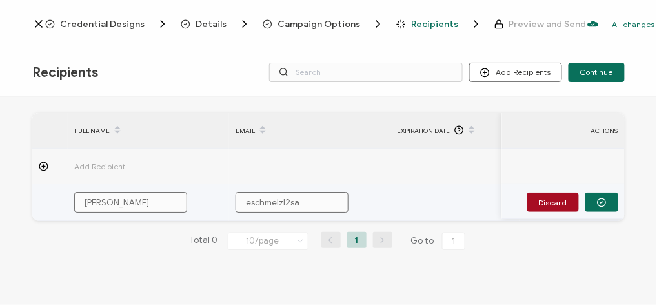
type input "eschmelzl2sag"
type input "eschmelzl2saga"
type input "eschmelzl2sagaw"
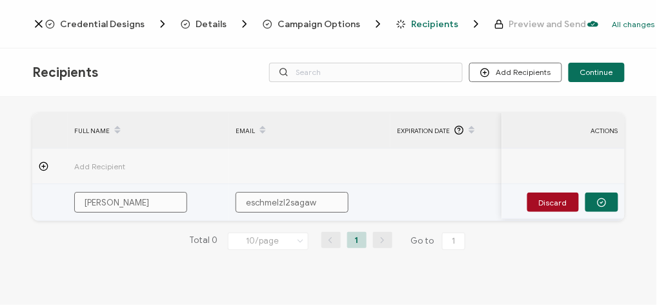
type input "eschmelzl2sagawi"
type input "eschmelzl2sagawis"
type input "eschmelzl2sagawisd"
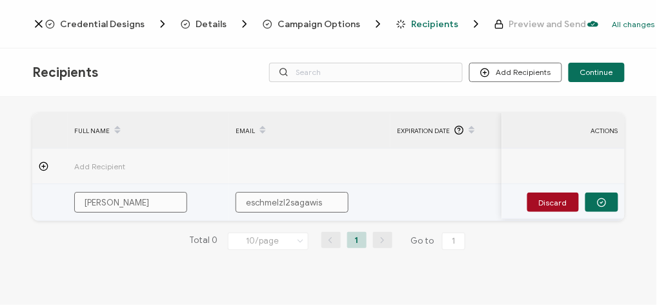
type input "eschmelzl2sagawisd"
type input "eschmelzl2sagawisdo"
type input "eschmelzl2sagawisdom"
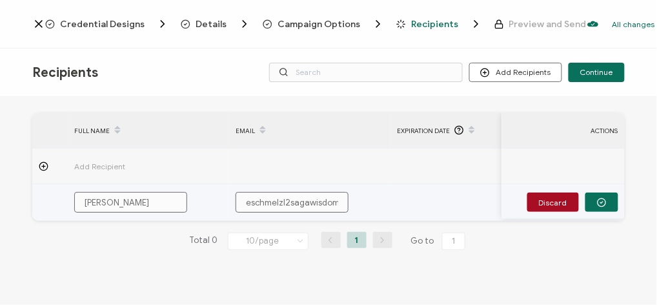
type input "eschmelzl2sagawisdom."
type input "eschmelzl2sagawisdom.c"
type input "[DOMAIN_NAME]"
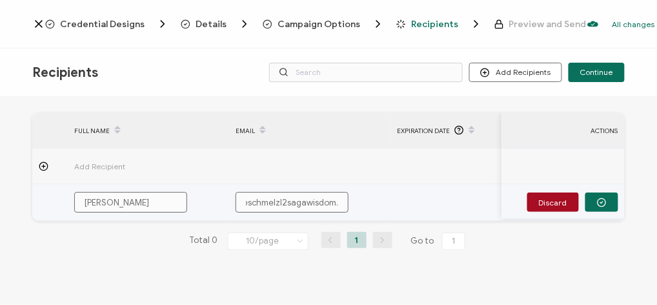
type input "[DOMAIN_NAME]"
type input "eschmelzl2sagawisdom.coo"
type input "eschmelzl2sagawisdom.coom"
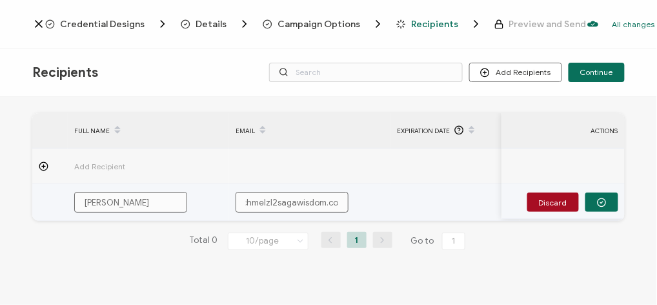
scroll to position [0, 21]
click at [266, 204] on input "eschmelzl2sagawisdom.coom" at bounding box center [291, 202] width 113 height 21
type input "[EMAIL_ADDRESS]"
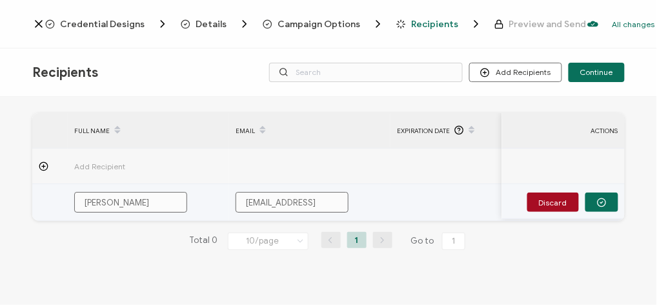
drag, startPoint x: 330, startPoint y: 205, endPoint x: 343, endPoint y: 208, distance: 12.5
click at [343, 208] on input "[EMAIL_ADDRESS]" at bounding box center [291, 202] width 113 height 21
type input "[EMAIL_ADDRESS][DOMAIN_NAME]"
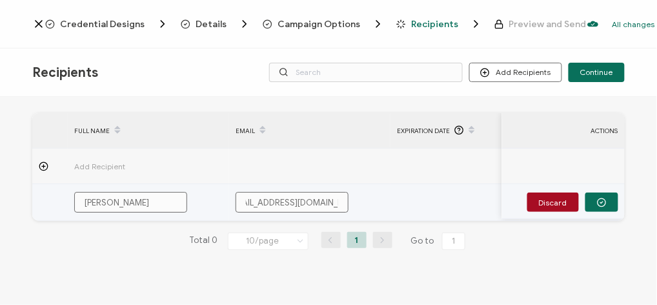
type input "[EMAIL_ADDRESS][DOMAIN_NAME]"
click at [372, 198] on div "[EMAIL_ADDRESS][DOMAIN_NAME]" at bounding box center [309, 202] width 160 height 21
click at [390, 188] on td at bounding box center [454, 202] width 129 height 37
click at [600, 206] on icon "button" at bounding box center [602, 202] width 10 height 10
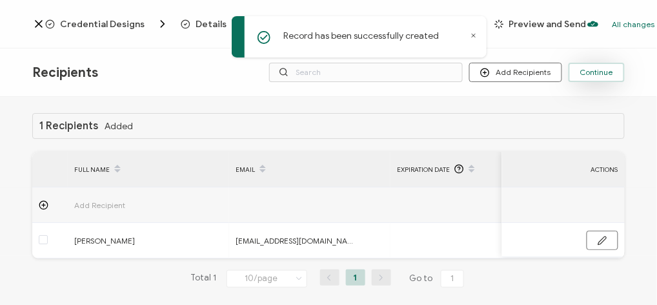
click at [592, 71] on span "Continue" at bounding box center [596, 72] width 33 height 8
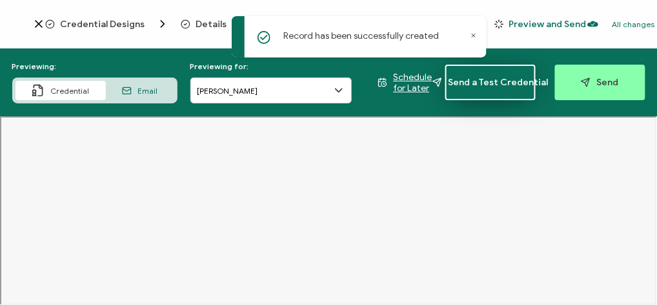
click at [501, 83] on span "Send a Test Credential" at bounding box center [490, 82] width 116 height 10
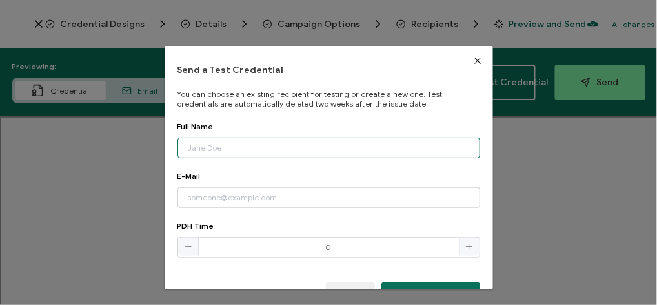
click at [283, 150] on input "dialog" at bounding box center [328, 147] width 303 height 21
type input "[PERSON_NAME]"
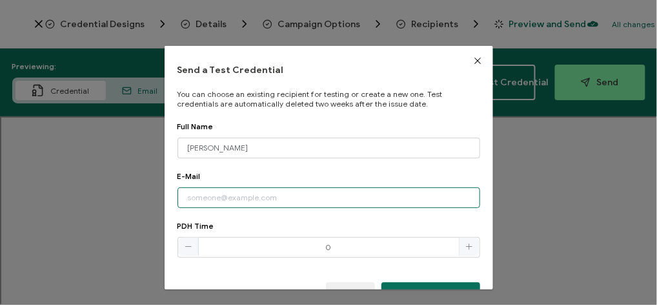
click at [239, 197] on input "dialog" at bounding box center [328, 197] width 303 height 21
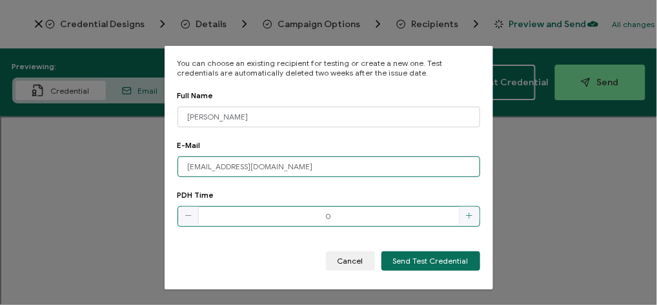
type input "[EMAIL_ADDRESS][DOMAIN_NAME]"
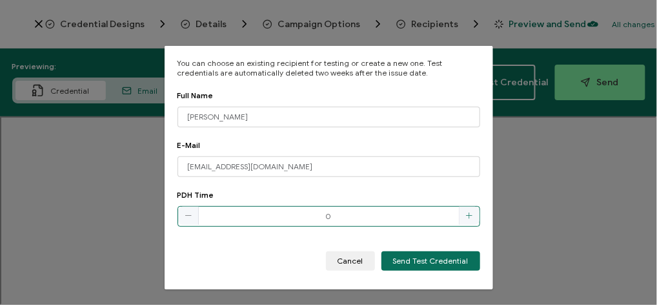
click at [465, 213] on icon "dialog" at bounding box center [469, 216] width 8 height 8
type input "3"
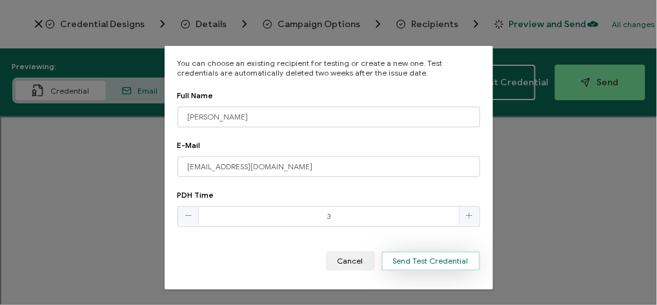
click at [441, 257] on span "Send Test Credential" at bounding box center [430, 261] width 75 height 8
